Goal: Find specific page/section: Find specific page/section

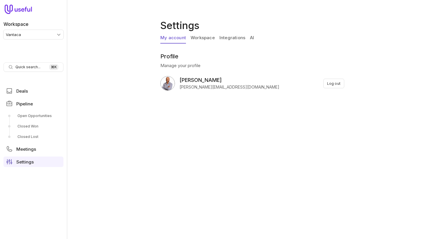
click at [231, 38] on link "Integrations" at bounding box center [232, 38] width 26 height 11
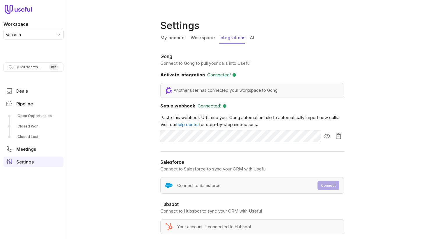
click at [254, 38] on div "My account Workspace Integrations AI" at bounding box center [253, 39] width 186 height 13
click at [250, 38] on link "AI" at bounding box center [252, 38] width 4 height 11
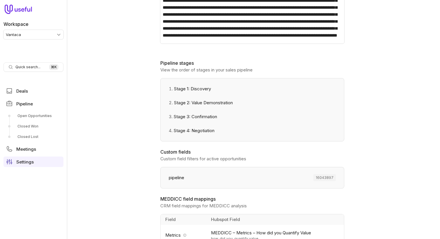
scroll to position [212, 0]
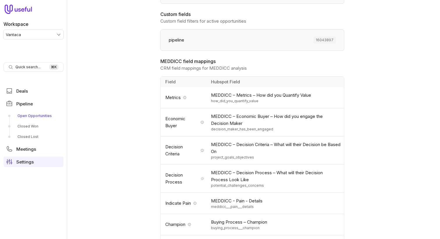
click at [36, 116] on link "Open Opportunities" at bounding box center [33, 115] width 60 height 9
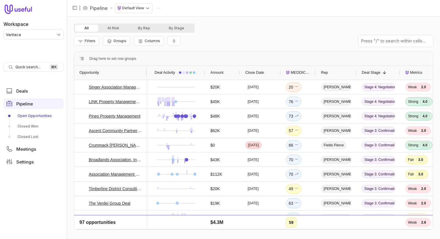
click at [37, 36] on html "Workspace Vantaca Quick search... ⌘ K Deals Pipeline Open Opportunities Closed …" at bounding box center [220, 119] width 440 height 239
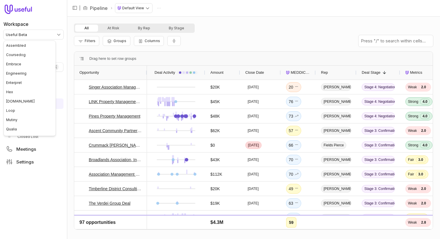
scroll to position [63, 0]
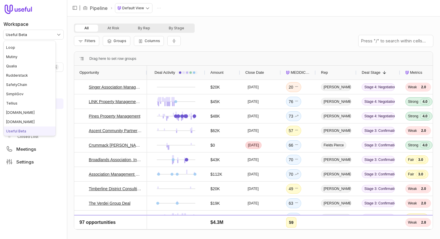
click at [38, 37] on html "Workspace Useful Beta Quick search... ⌘ K Deals Pipeline Open Opportunities Clo…" at bounding box center [220, 119] width 440 height 239
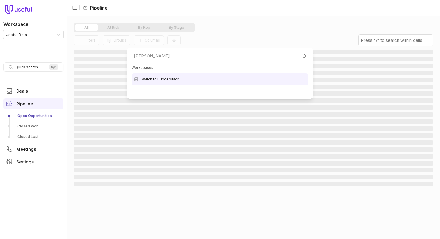
type input "[PERSON_NAME]"
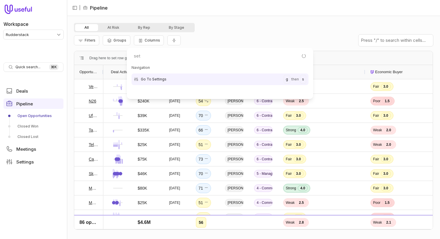
type input "sett"
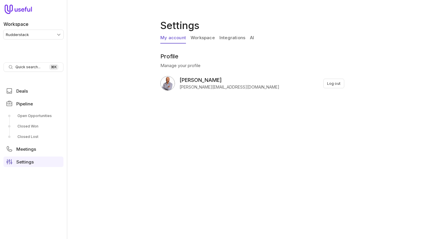
click at [252, 40] on link "AI" at bounding box center [252, 38] width 4 height 11
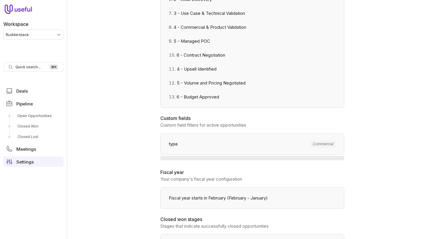
scroll to position [276, 0]
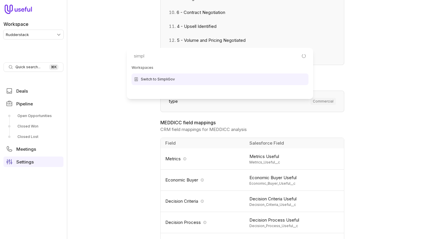
type input "simpli"
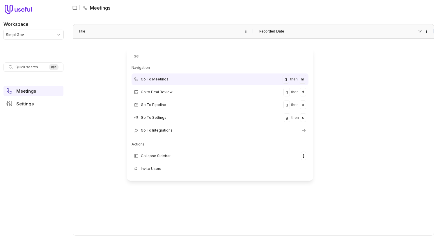
type input "set"
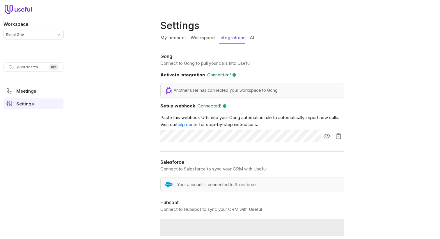
click at [222, 37] on link "Integrations" at bounding box center [232, 38] width 26 height 11
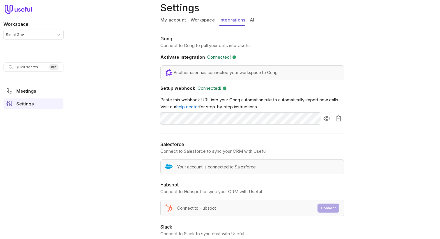
scroll to position [16, 0]
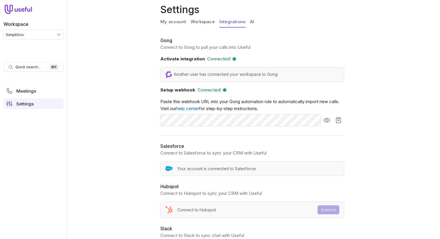
click at [252, 24] on link "AI" at bounding box center [252, 22] width 4 height 11
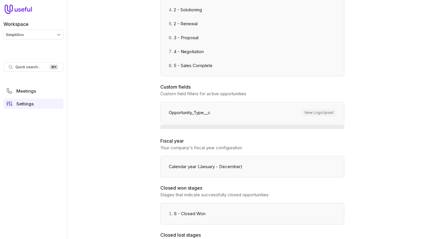
scroll to position [216, 0]
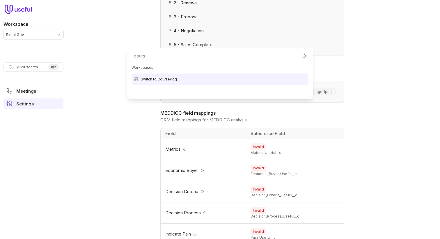
type input "course"
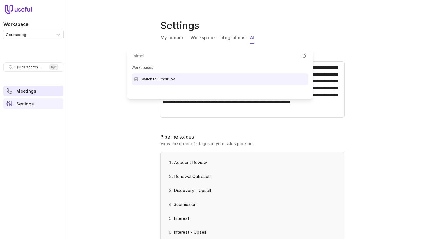
type input "simpli"
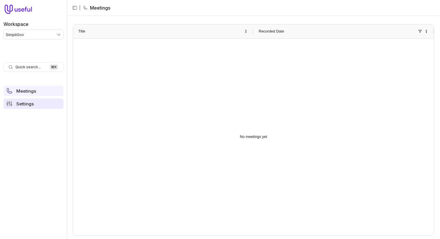
click at [32, 103] on span "Settings" at bounding box center [24, 104] width 17 height 4
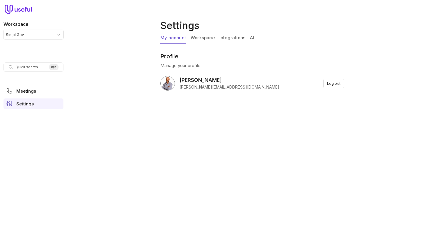
click at [240, 35] on link "Integrations" at bounding box center [232, 38] width 26 height 11
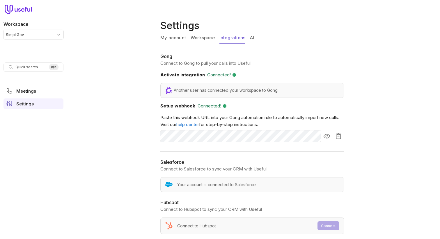
click at [251, 39] on link "AI" at bounding box center [252, 38] width 4 height 11
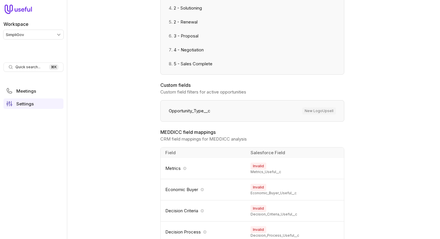
scroll to position [65, 0]
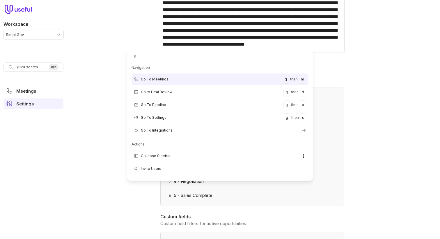
type input "ac"
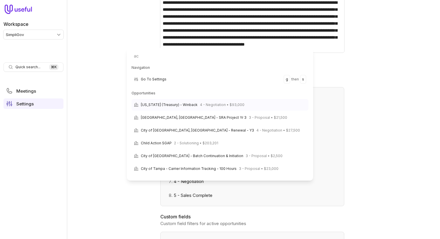
click at [210, 104] on span "4 - Negotiation • $93,000" at bounding box center [222, 104] width 44 height 7
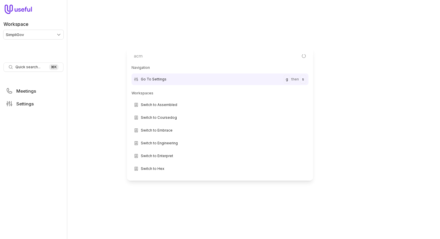
type input "acme"
type input "a"
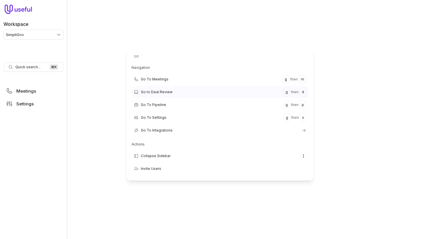
type input "set"
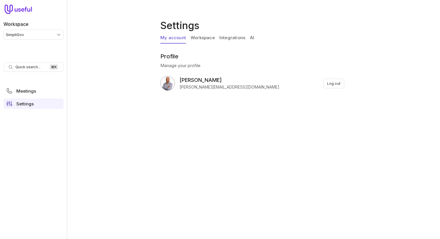
click at [250, 36] on link "AI" at bounding box center [252, 38] width 4 height 11
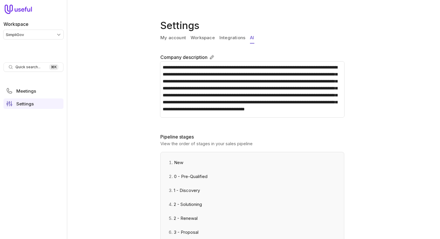
click at [130, 78] on div "**********" at bounding box center [253, 119] width 373 height 239
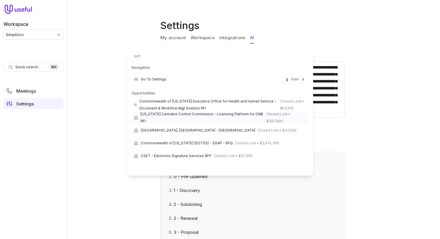
click at [168, 114] on span "Massachusetts Cannabis Control Commission - Licensing Platform for CNB RFI" at bounding box center [201, 118] width 123 height 14
